Goal: Information Seeking & Learning: Learn about a topic

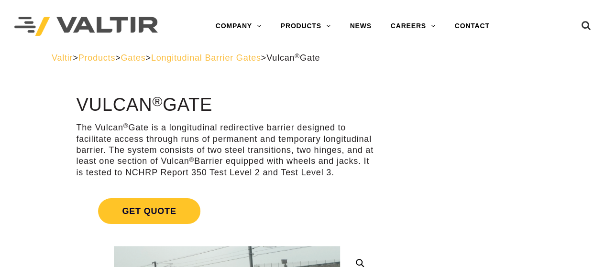
click at [225, 60] on span "Longitudinal Barrier Gates" at bounding box center [206, 58] width 110 height 10
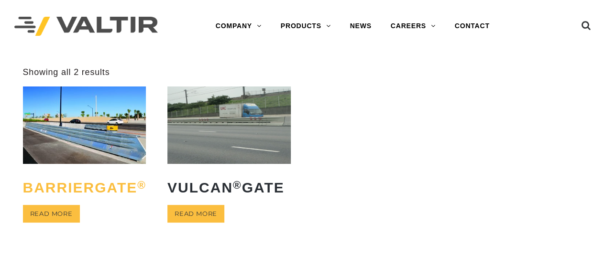
click at [113, 186] on h2 "BarrierGate ®" at bounding box center [84, 188] width 123 height 30
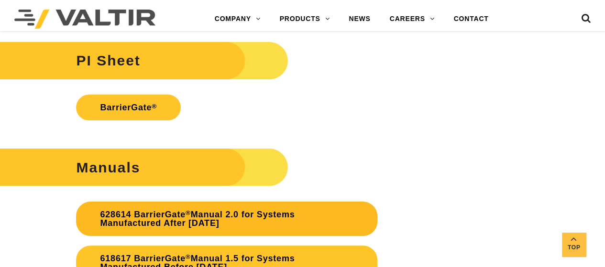
scroll to position [1865, 0]
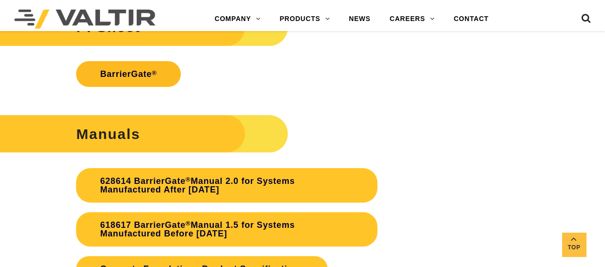
click at [139, 74] on link "BarrierGate ®" at bounding box center [128, 74] width 105 height 26
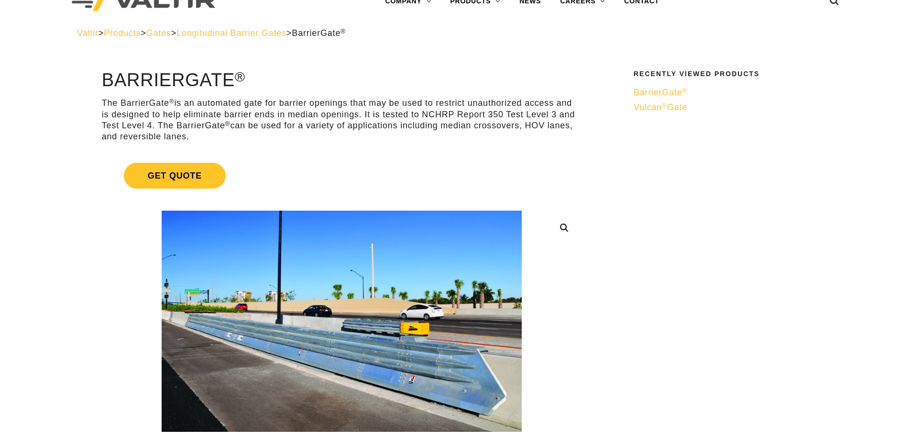
scroll to position [48, 0]
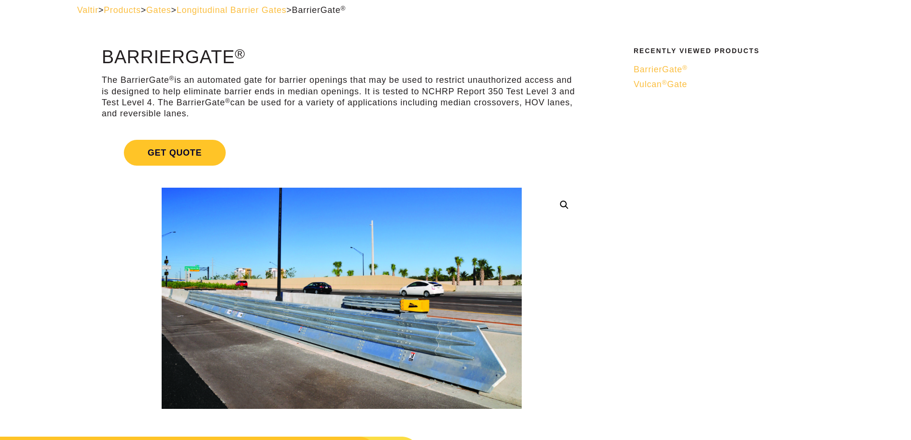
click at [268, 5] on span "Longitudinal Barrier Gates" at bounding box center [231, 10] width 110 height 10
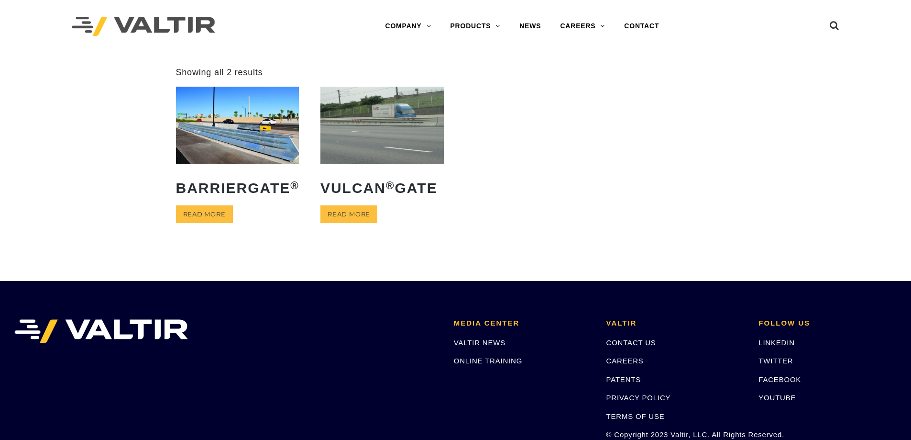
click at [370, 130] on img at bounding box center [381, 125] width 123 height 77
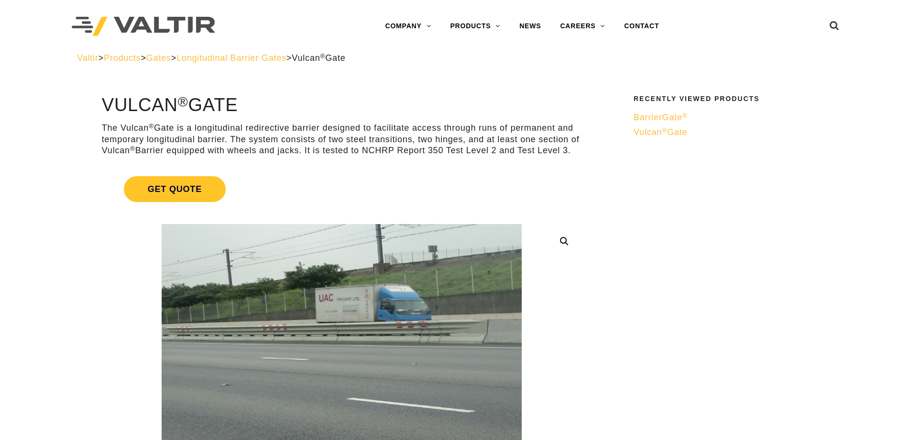
click at [271, 59] on span "Longitudinal Barrier Gates" at bounding box center [231, 58] width 110 height 10
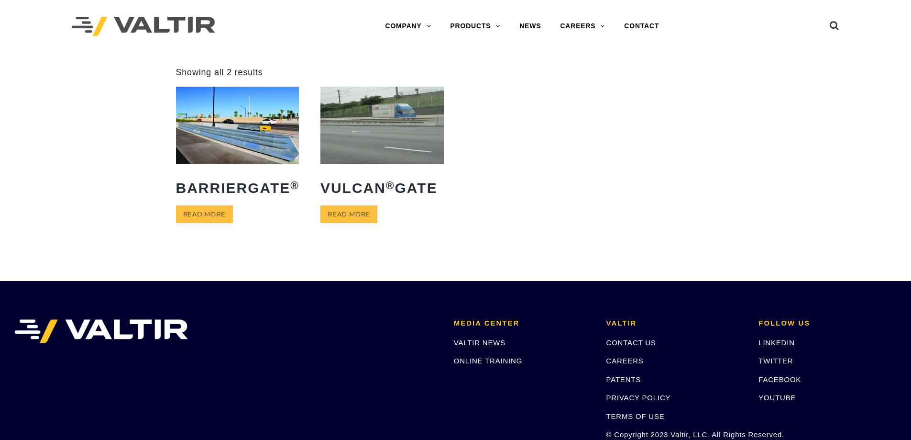
drag, startPoint x: 631, startPoint y: 160, endPoint x: 604, endPoint y: 142, distance: 33.2
click at [631, 160] on ul "BarrierGate ® Read more Vulcan ® Gate Read more" at bounding box center [456, 168] width 560 height 162
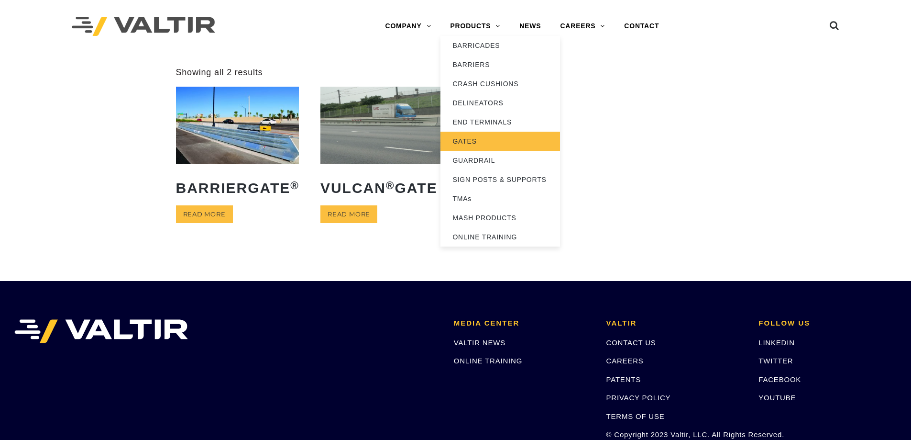
click at [471, 133] on link "GATES" at bounding box center [500, 141] width 120 height 19
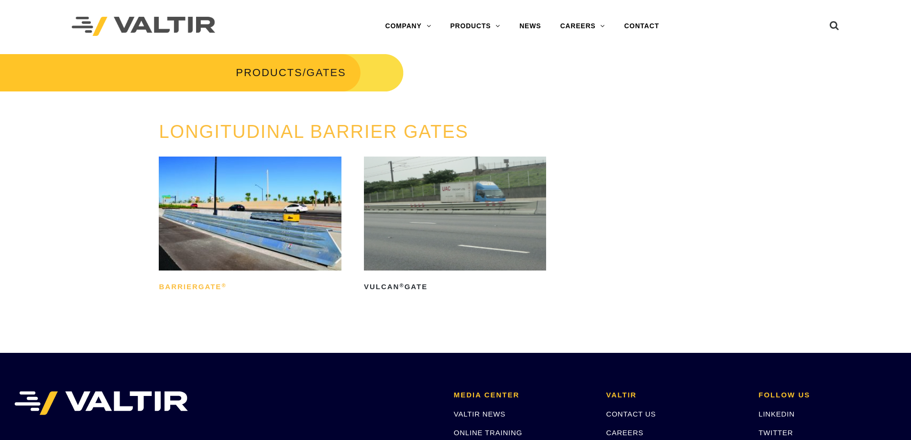
click at [174, 282] on h2 "BarrierGate ®" at bounding box center [250, 286] width 182 height 15
click at [255, 209] on img at bounding box center [250, 213] width 182 height 114
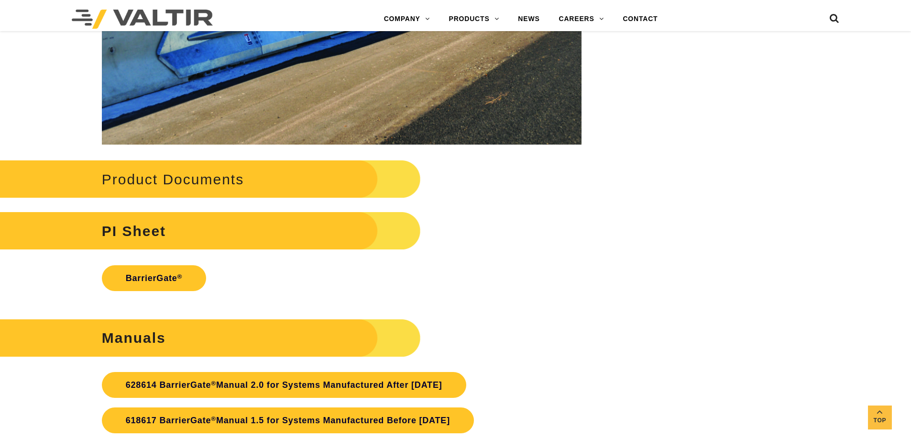
scroll to position [2296, 0]
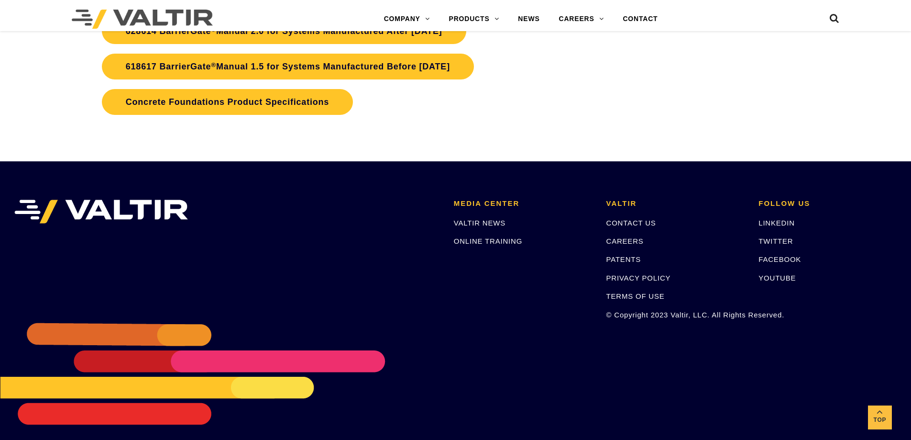
scroll to position [2419, 0]
